Goal: Navigation & Orientation: Find specific page/section

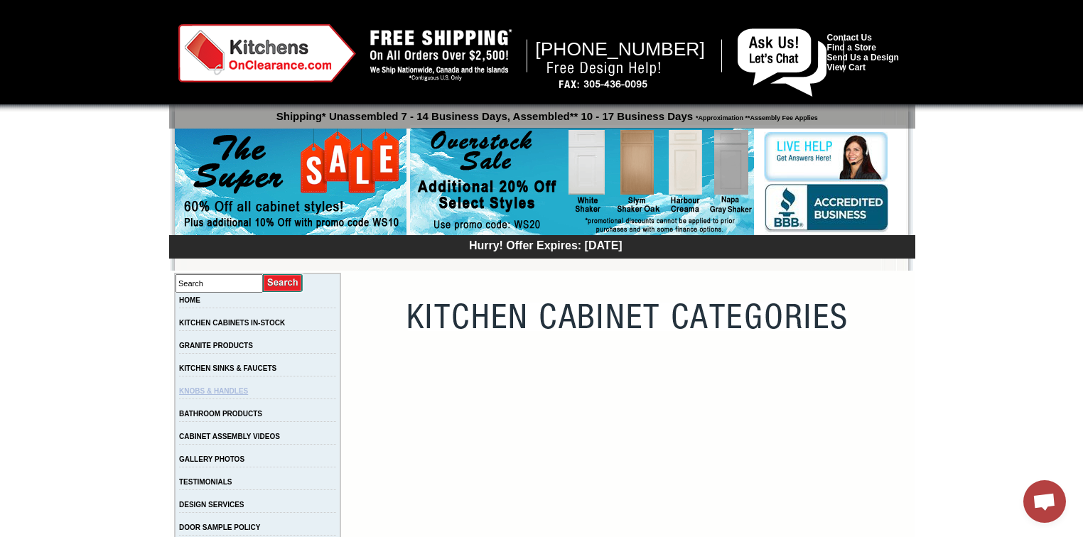
click at [225, 395] on link "KNOBS & HANDLES" at bounding box center [213, 391] width 69 height 8
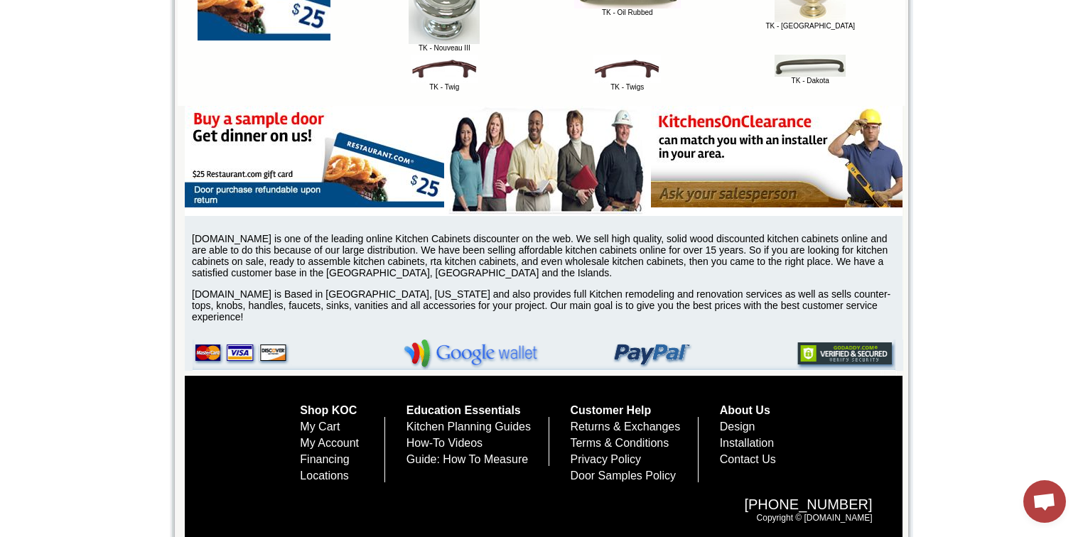
scroll to position [1353, 0]
click at [406, 441] on link "How-To Videos" at bounding box center [444, 443] width 76 height 12
